Goal: Transaction & Acquisition: Subscribe to service/newsletter

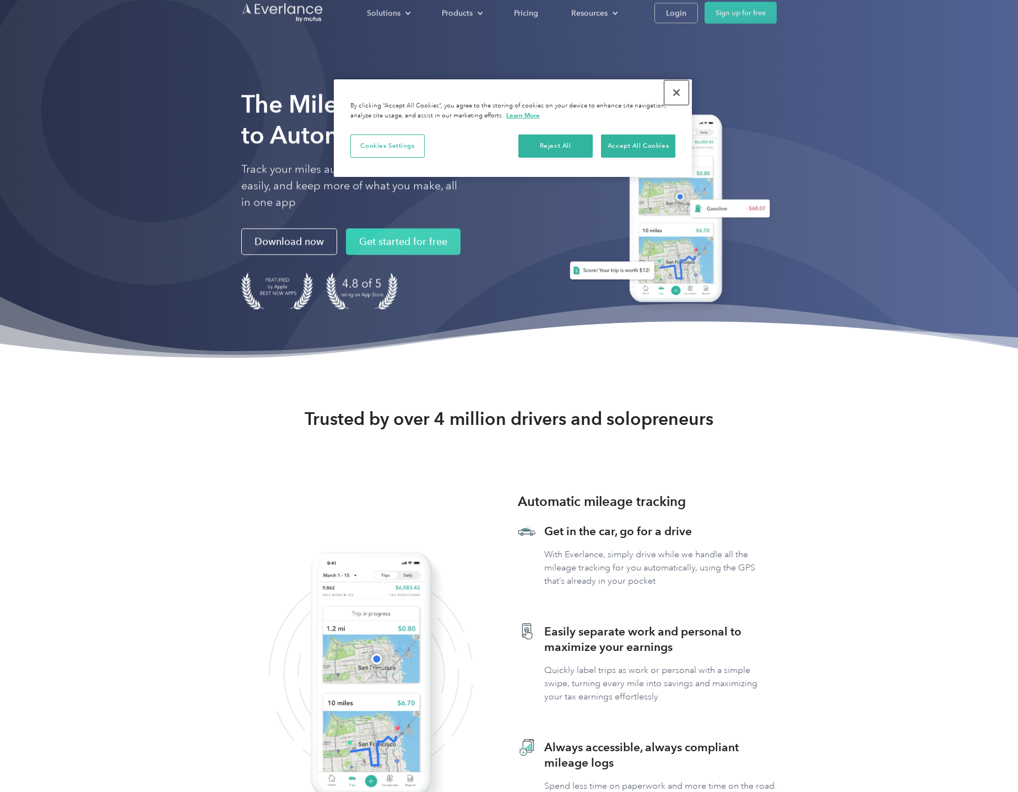
click at [678, 93] on button "Close" at bounding box center [676, 92] width 24 height 24
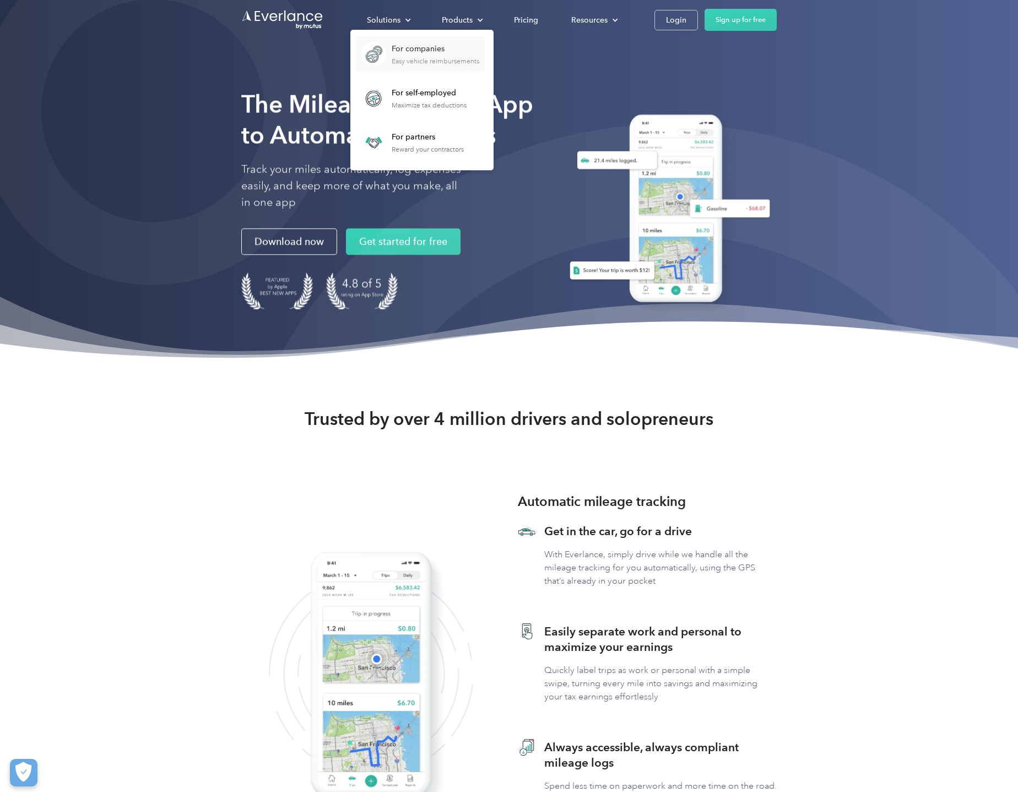
click at [415, 53] on div "For companies" at bounding box center [436, 49] width 88 height 11
click at [397, 57] on div "Easy vehicle reimbursements" at bounding box center [436, 61] width 88 height 8
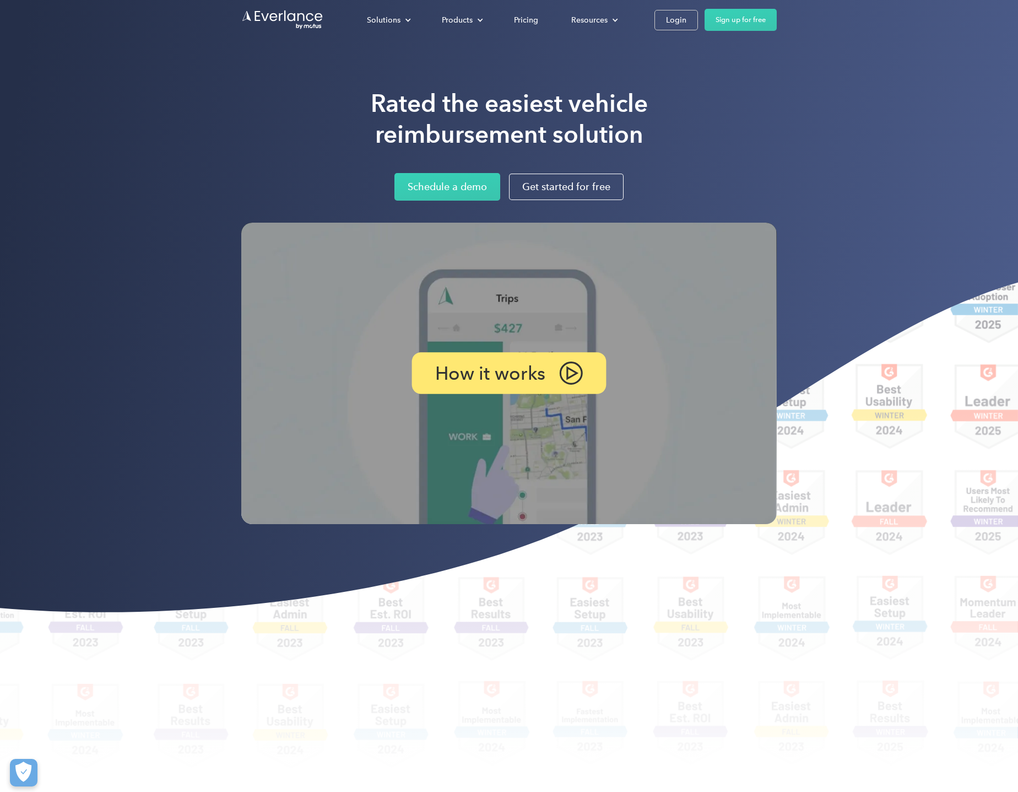
click at [566, 375] on img at bounding box center [571, 372] width 24 height 23
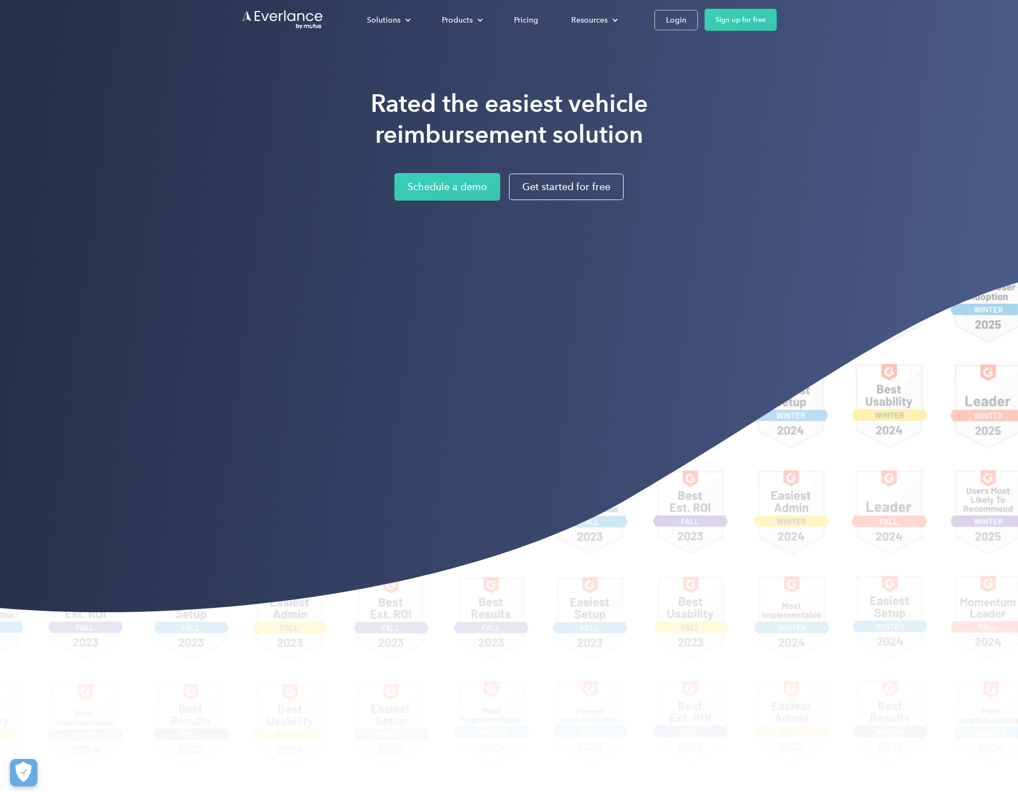
click at [918, 290] on div "Rated the easiest vehicle reimbursement solution Schedule a demo Get started fo…" at bounding box center [509, 284] width 1018 height 568
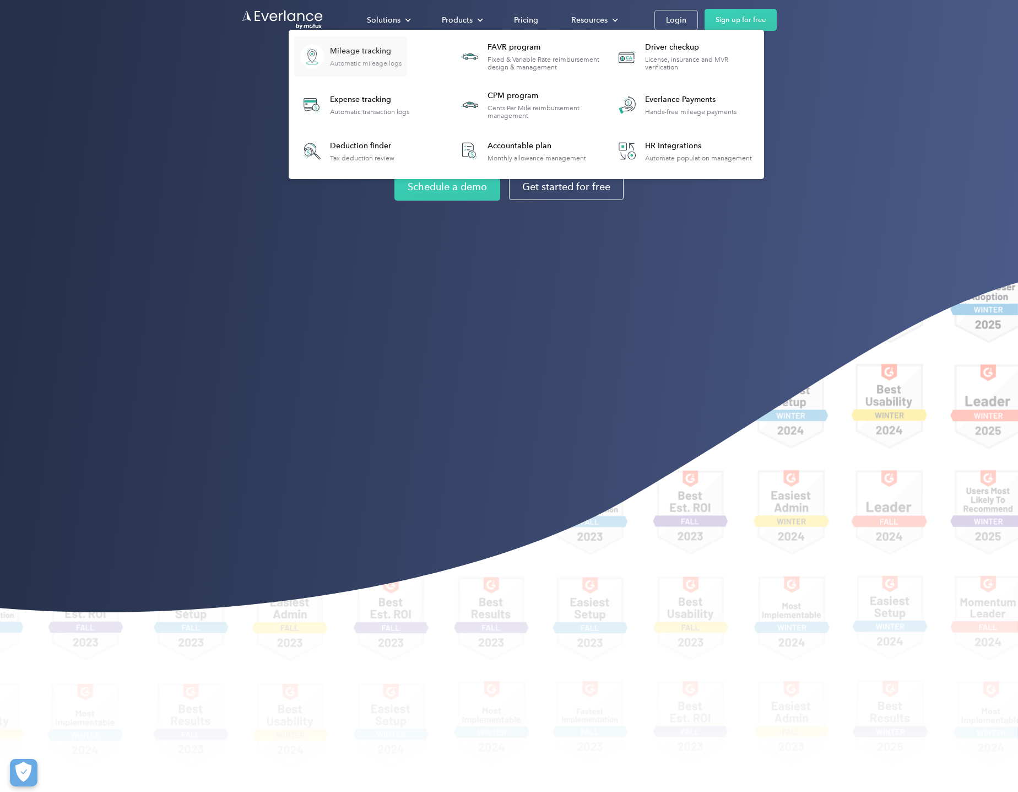
click at [359, 55] on div "Mileage tracking" at bounding box center [366, 51] width 72 height 11
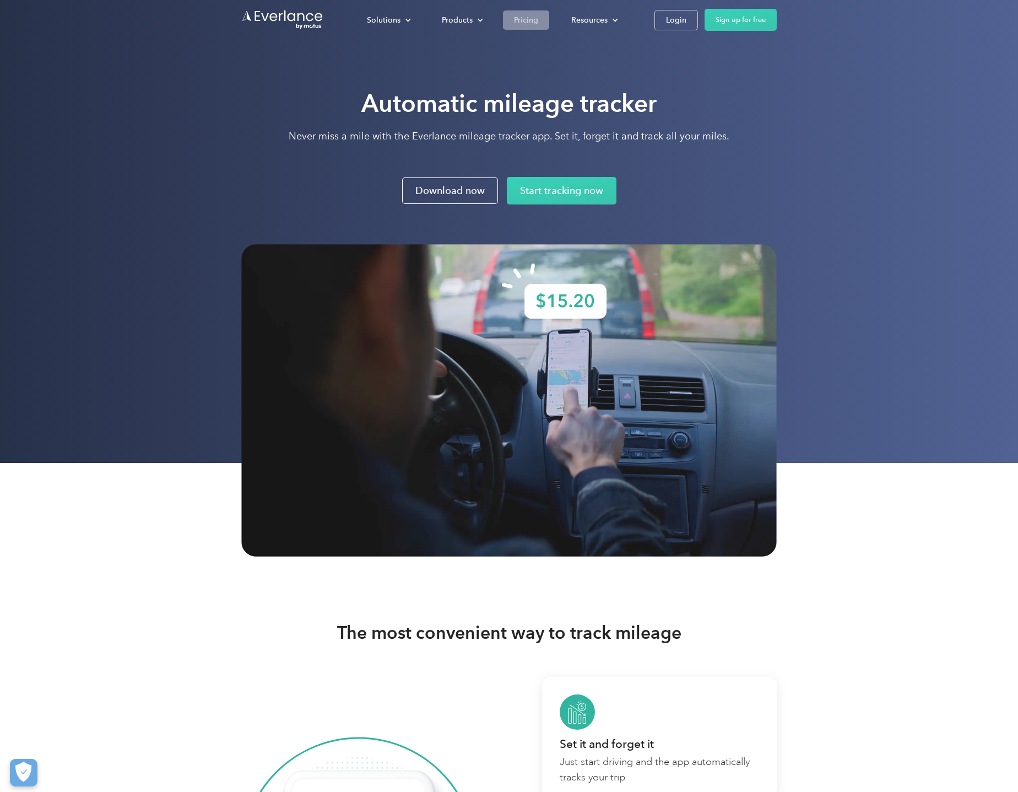
click at [532, 21] on div "Pricing" at bounding box center [526, 20] width 24 height 14
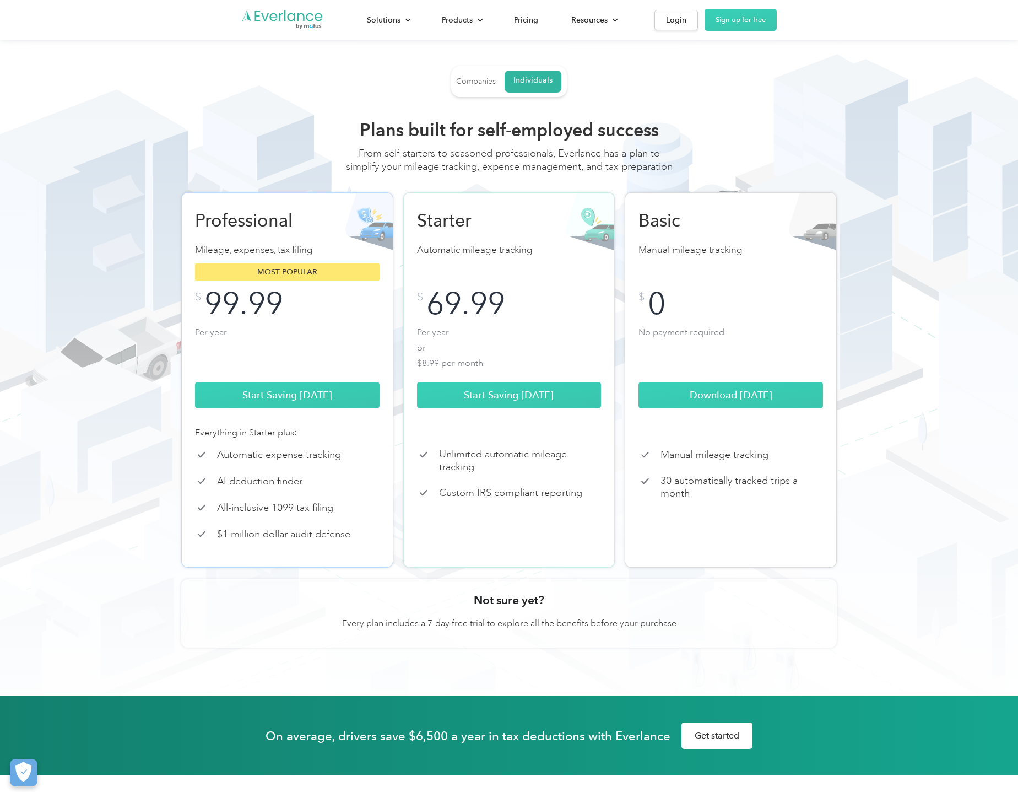
click at [483, 84] on div "Companies" at bounding box center [476, 82] width 40 height 10
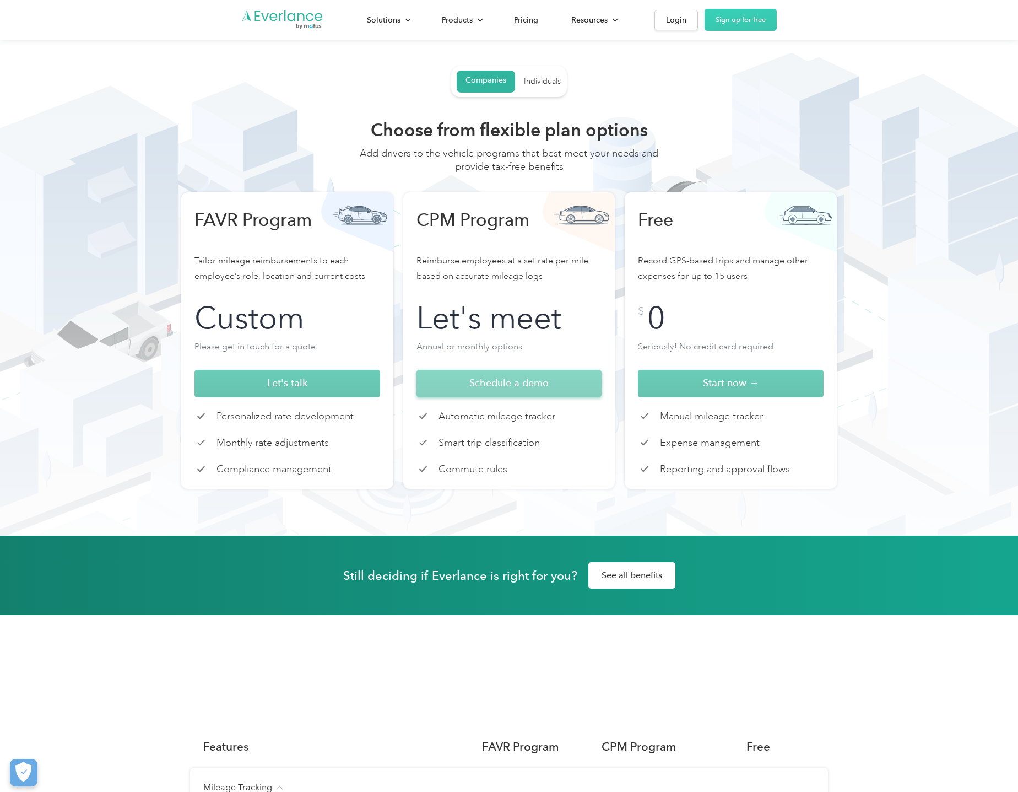
click at [500, 386] on span "Schedule a demo" at bounding box center [508, 383] width 79 height 12
